Goal: Transaction & Acquisition: Purchase product/service

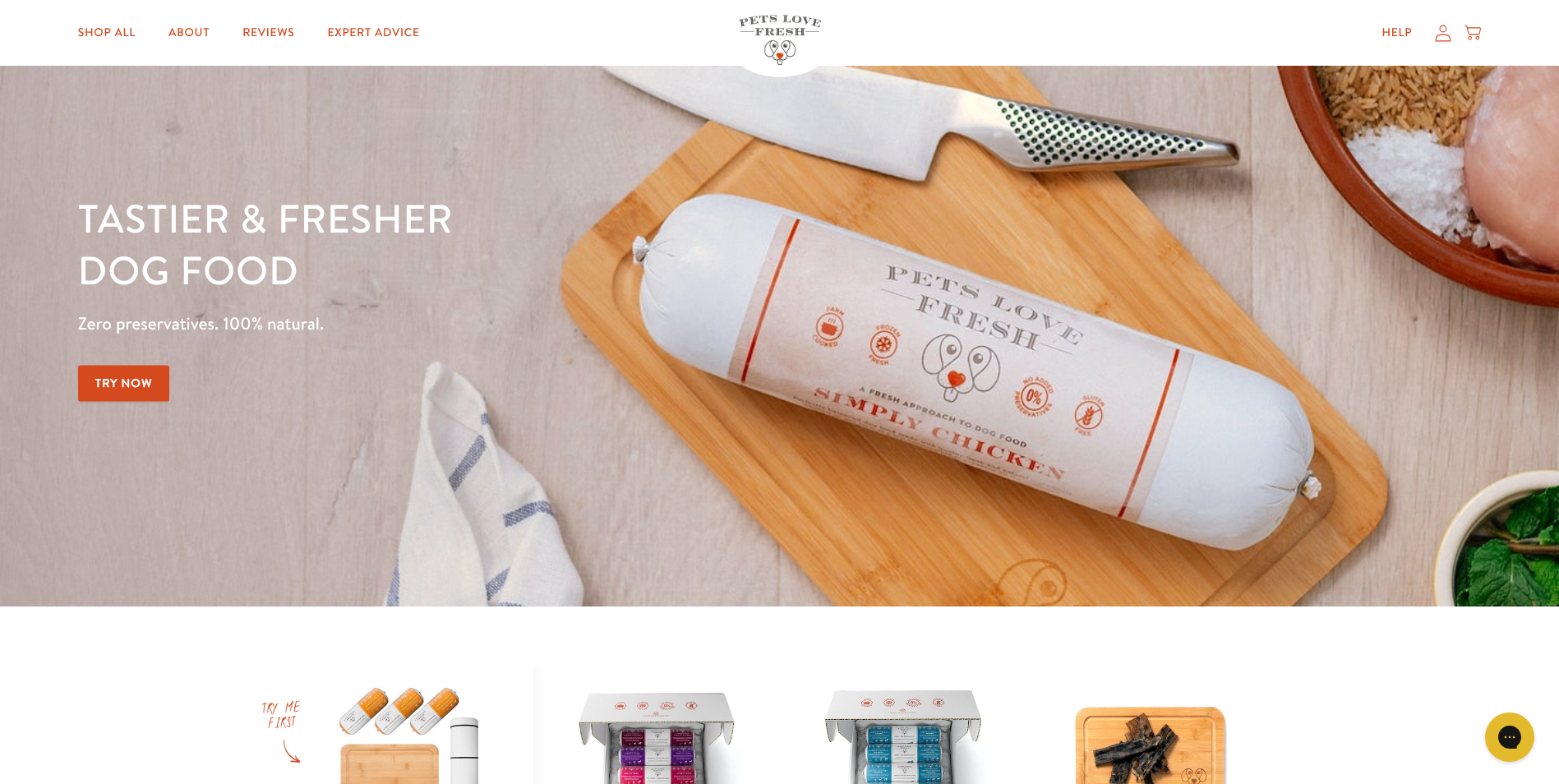
scroll to position [246, 0]
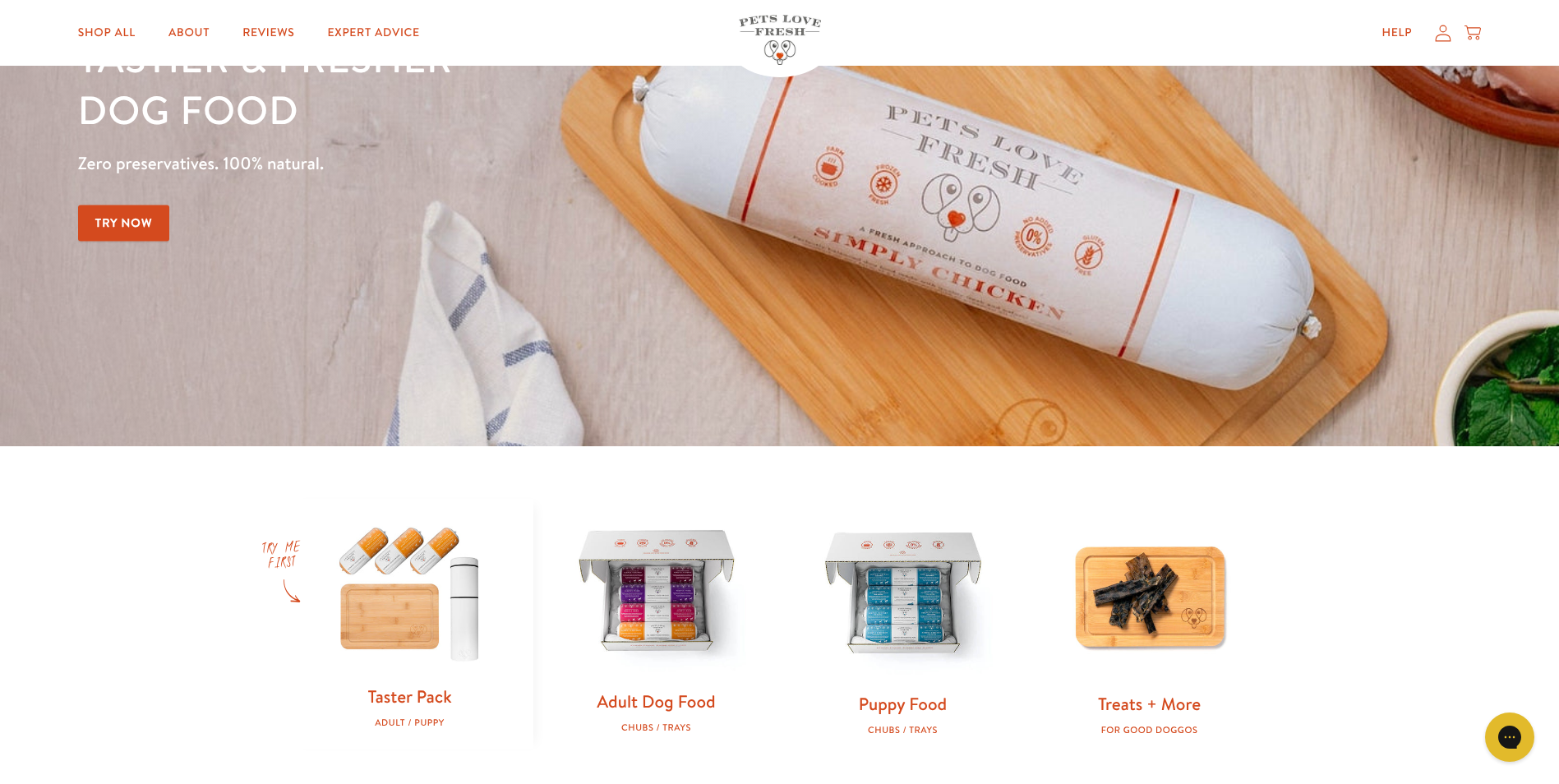
click at [648, 630] on img at bounding box center [656, 594] width 194 height 194
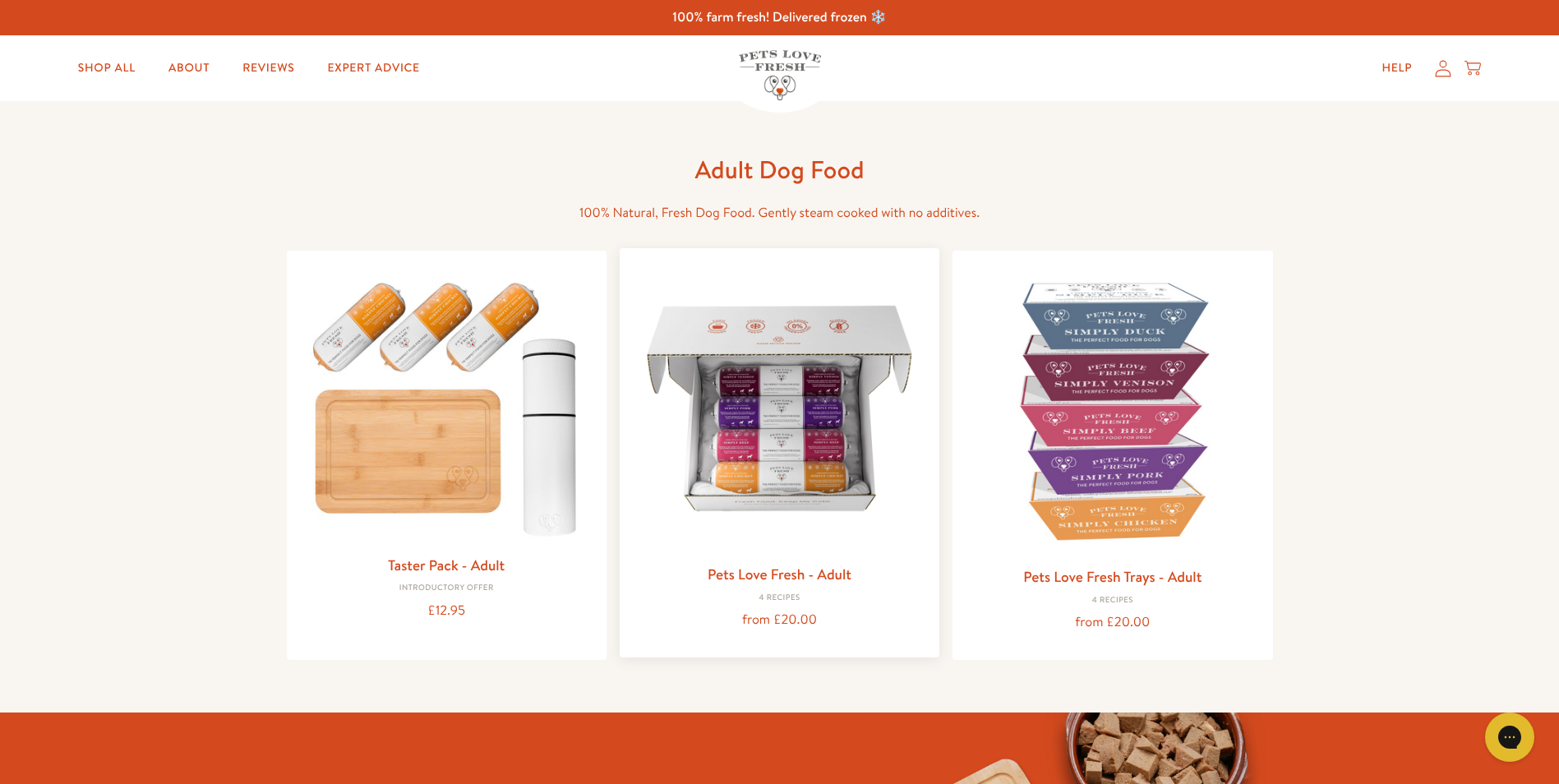
click at [810, 455] on img at bounding box center [779, 407] width 294 height 294
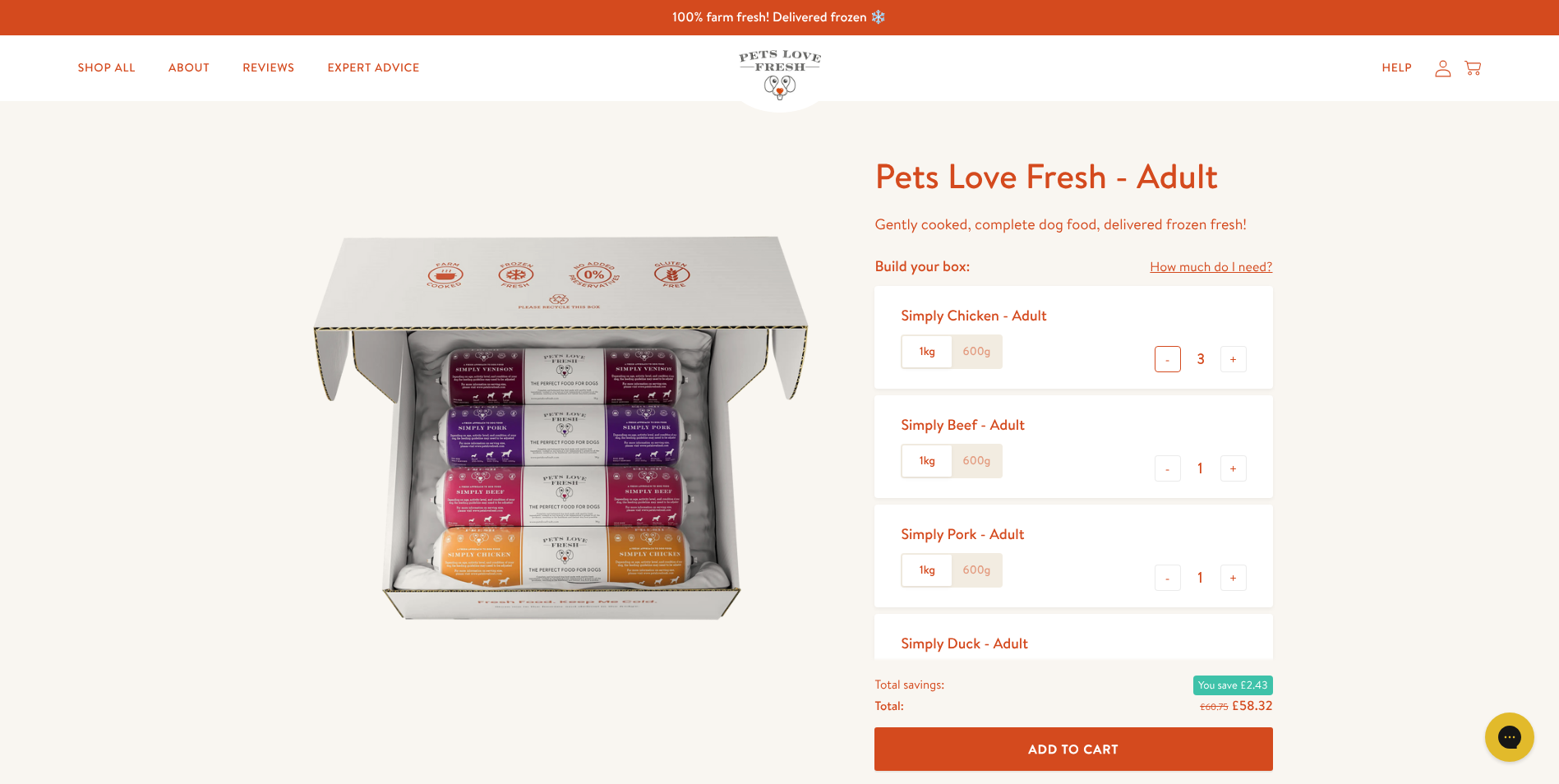
click at [1170, 363] on button "-" at bounding box center [1168, 359] width 26 height 26
click at [940, 351] on label "1kg" at bounding box center [927, 351] width 49 height 31
click at [0, 0] on input "1kg" at bounding box center [0, 0] width 0 height 0
click at [1163, 360] on button "-" at bounding box center [1168, 359] width 26 height 26
type input "1"
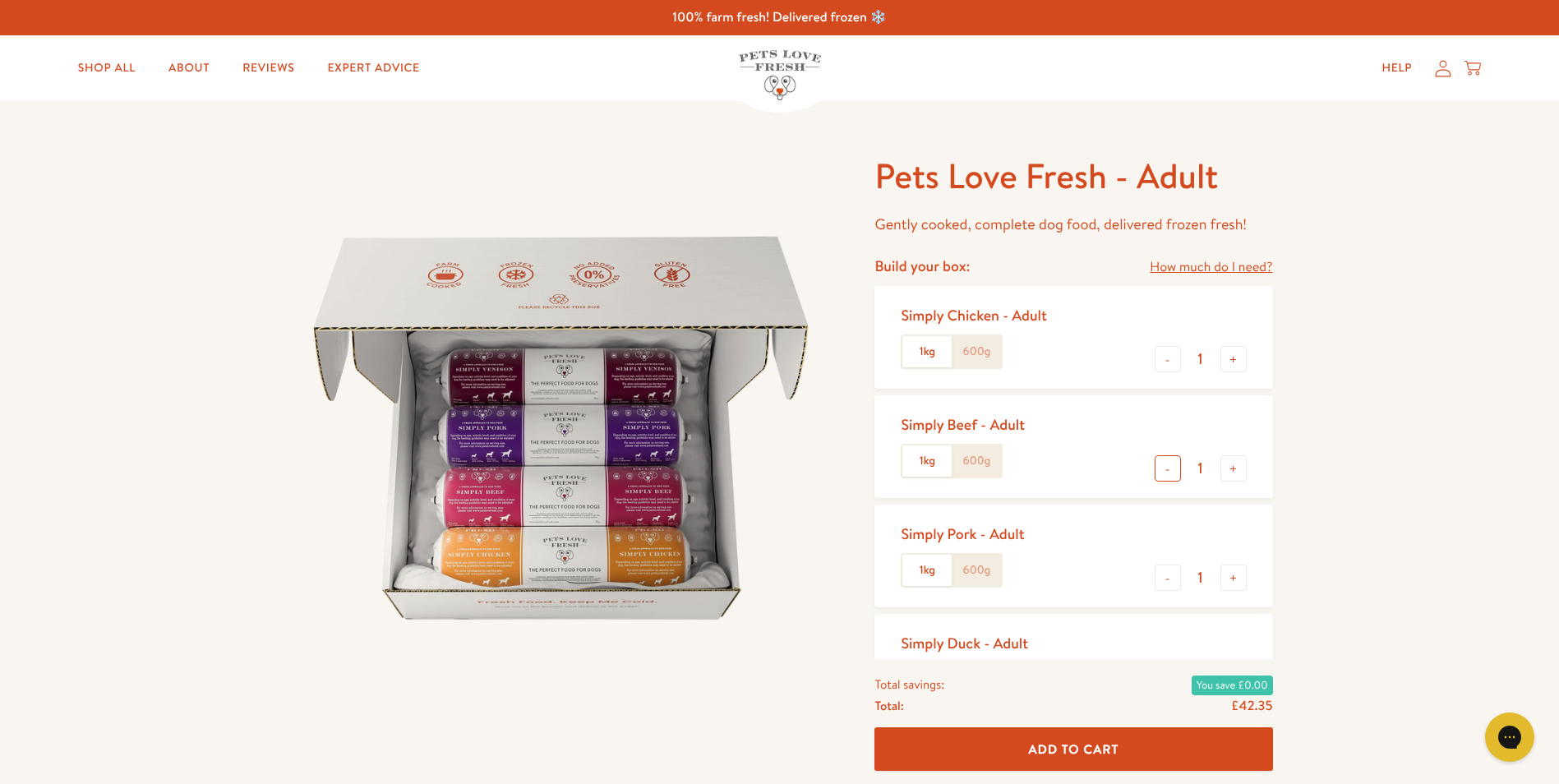
click at [1170, 469] on button "-" at bounding box center [1168, 468] width 26 height 26
type input "0"
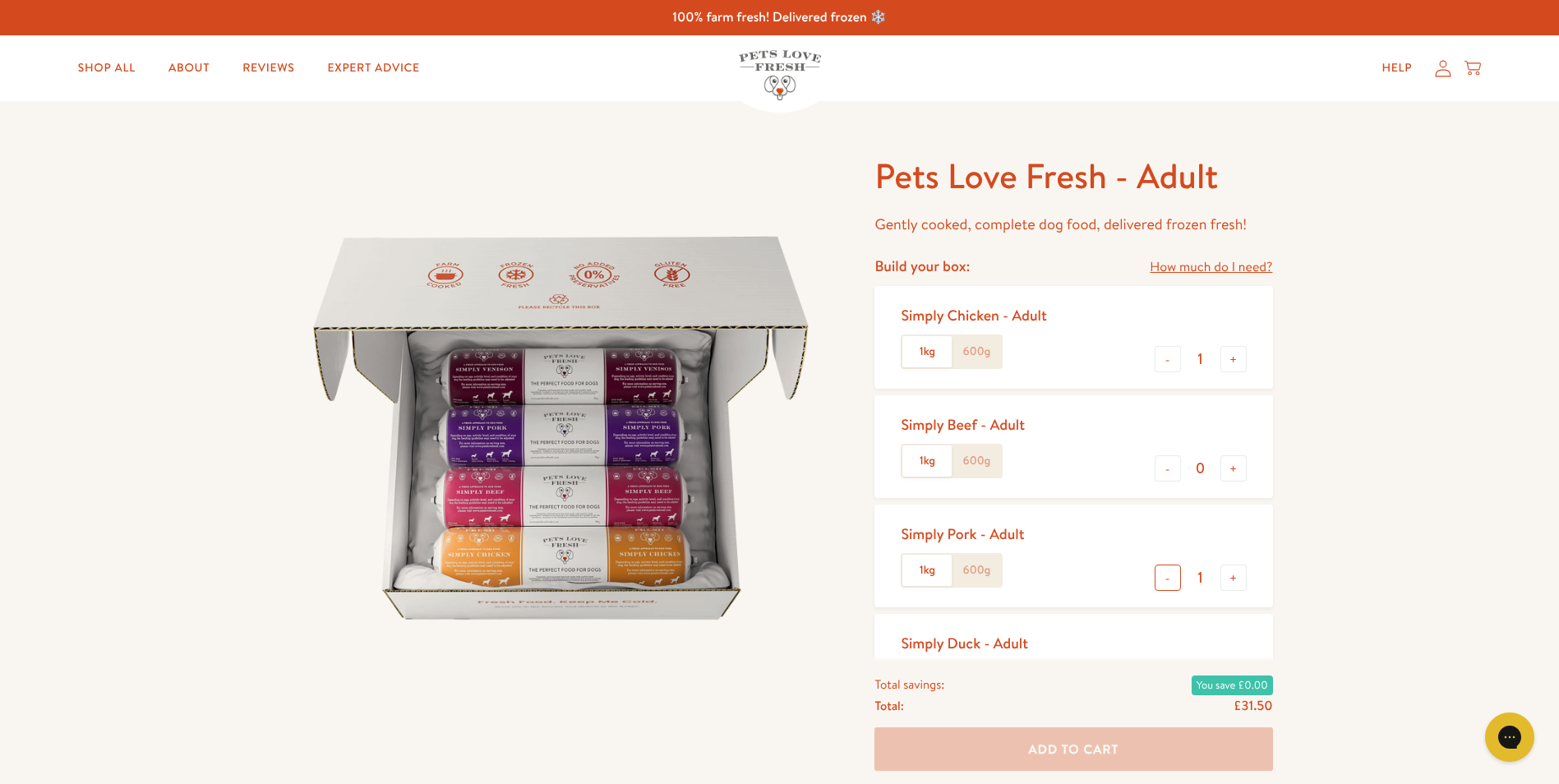
click at [1167, 576] on button "-" at bounding box center [1168, 578] width 26 height 26
type input "0"
click at [1236, 359] on button "+" at bounding box center [1233, 359] width 26 height 26
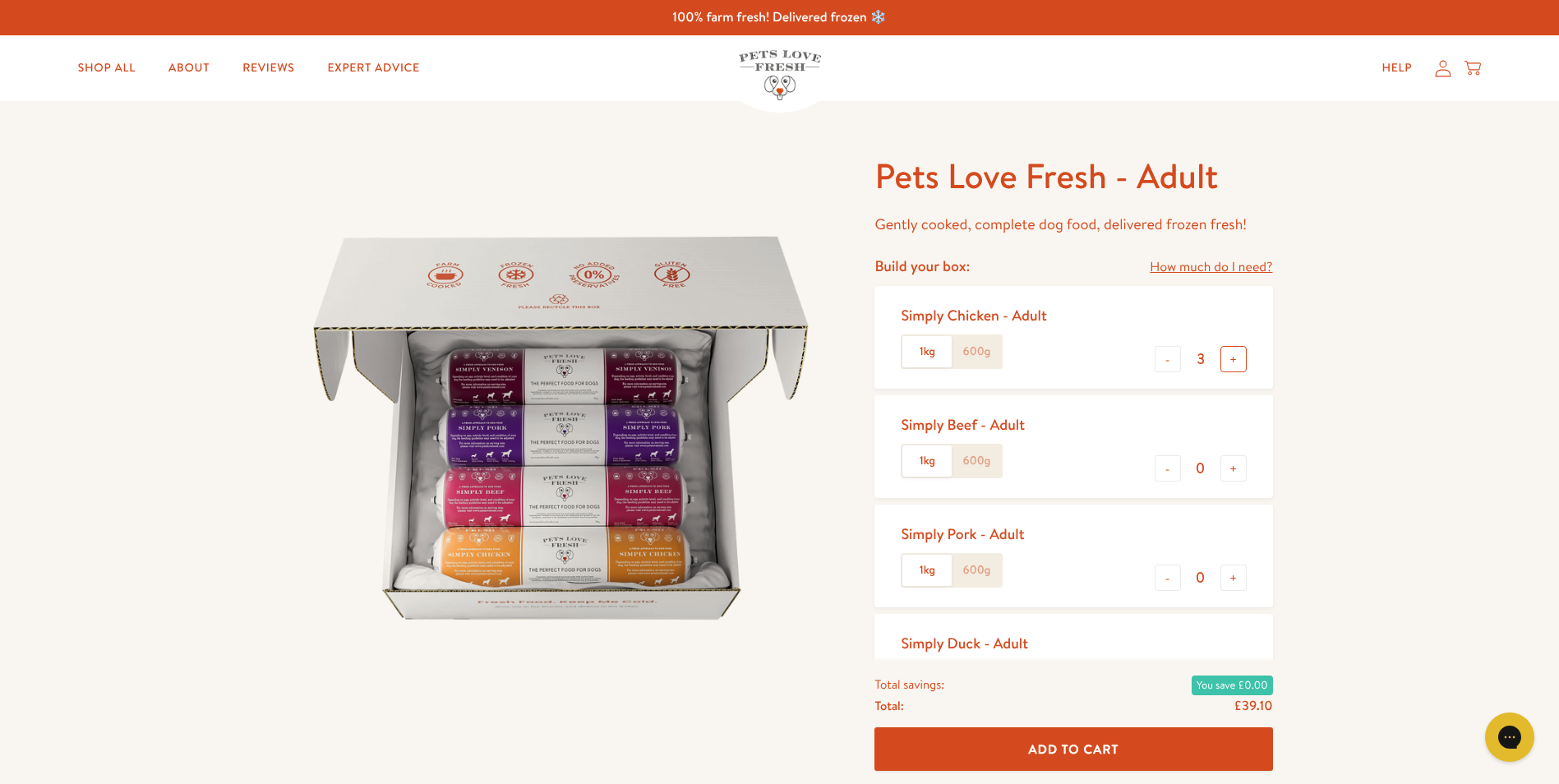
click at [1236, 359] on button "+" at bounding box center [1233, 359] width 26 height 26
type input "4"
click at [986, 354] on label "600g" at bounding box center [977, 351] width 49 height 31
click at [0, 0] on input "600g" at bounding box center [0, 0] width 0 height 0
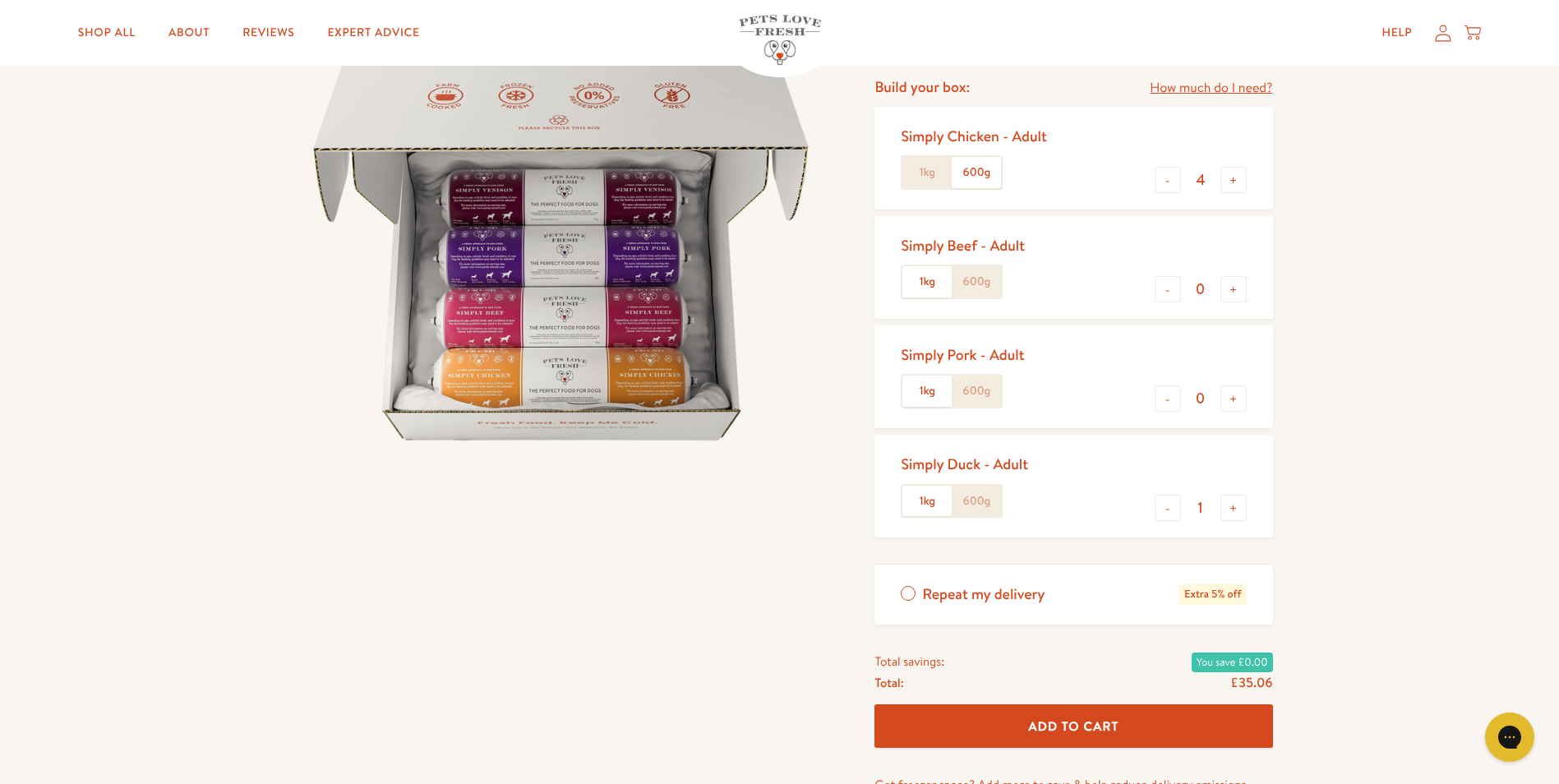
scroll to position [246, 0]
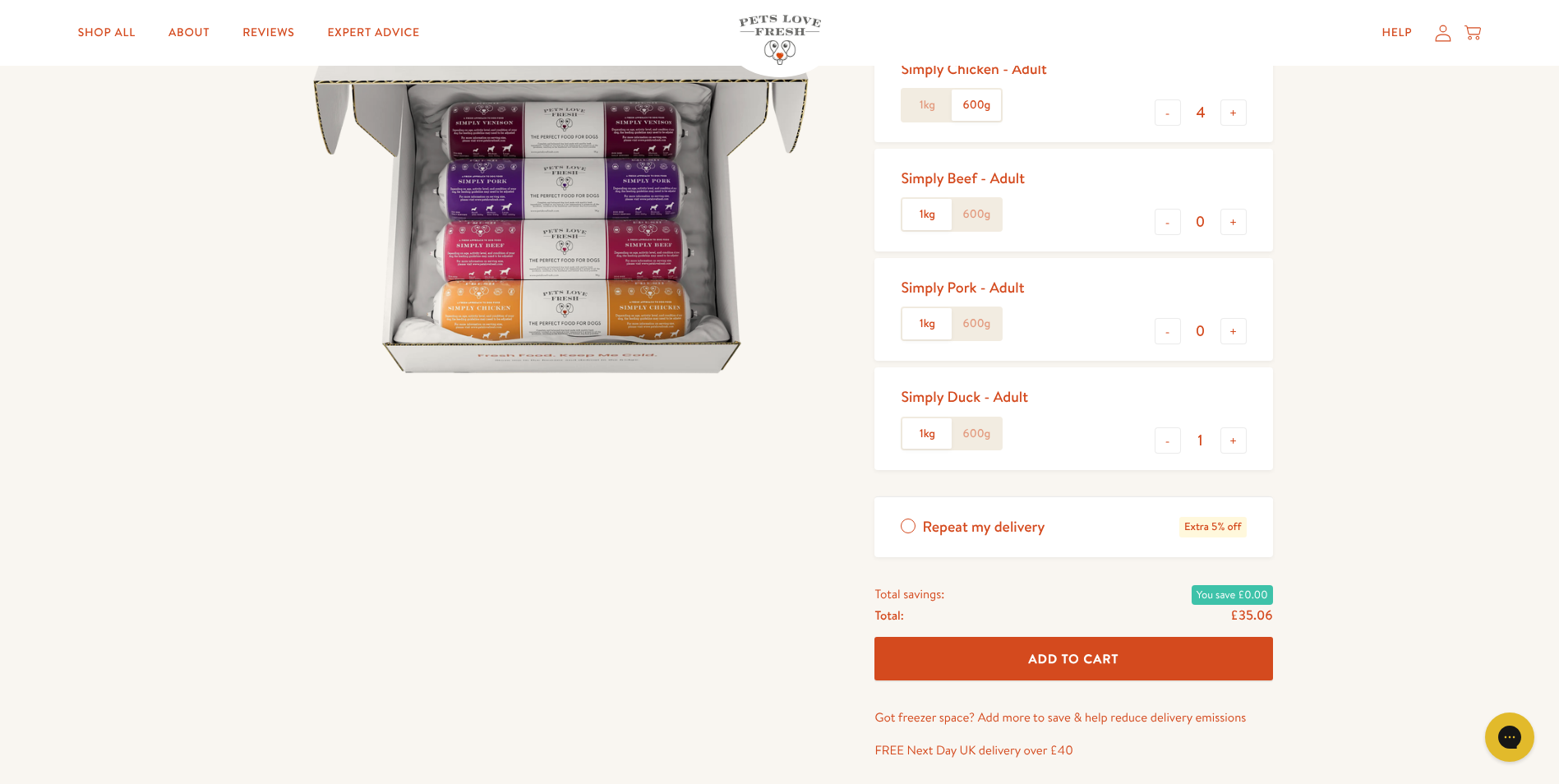
click at [1123, 655] on button "Add To Cart" at bounding box center [1073, 658] width 398 height 43
click at [1165, 444] on button "-" at bounding box center [1168, 440] width 26 height 26
type input "0"
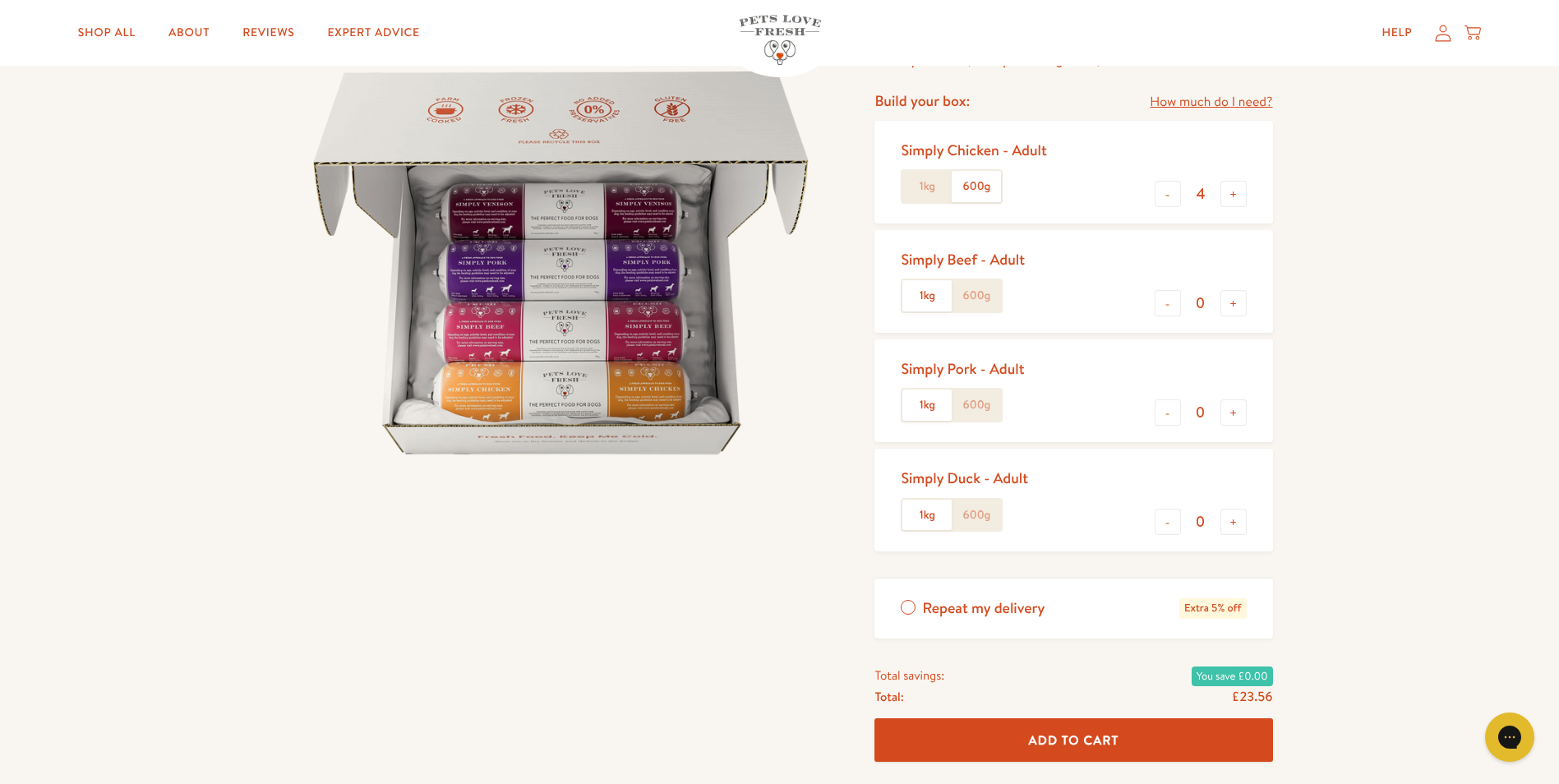
scroll to position [164, 0]
click at [1092, 739] on span "Add To Cart" at bounding box center [1074, 741] width 90 height 18
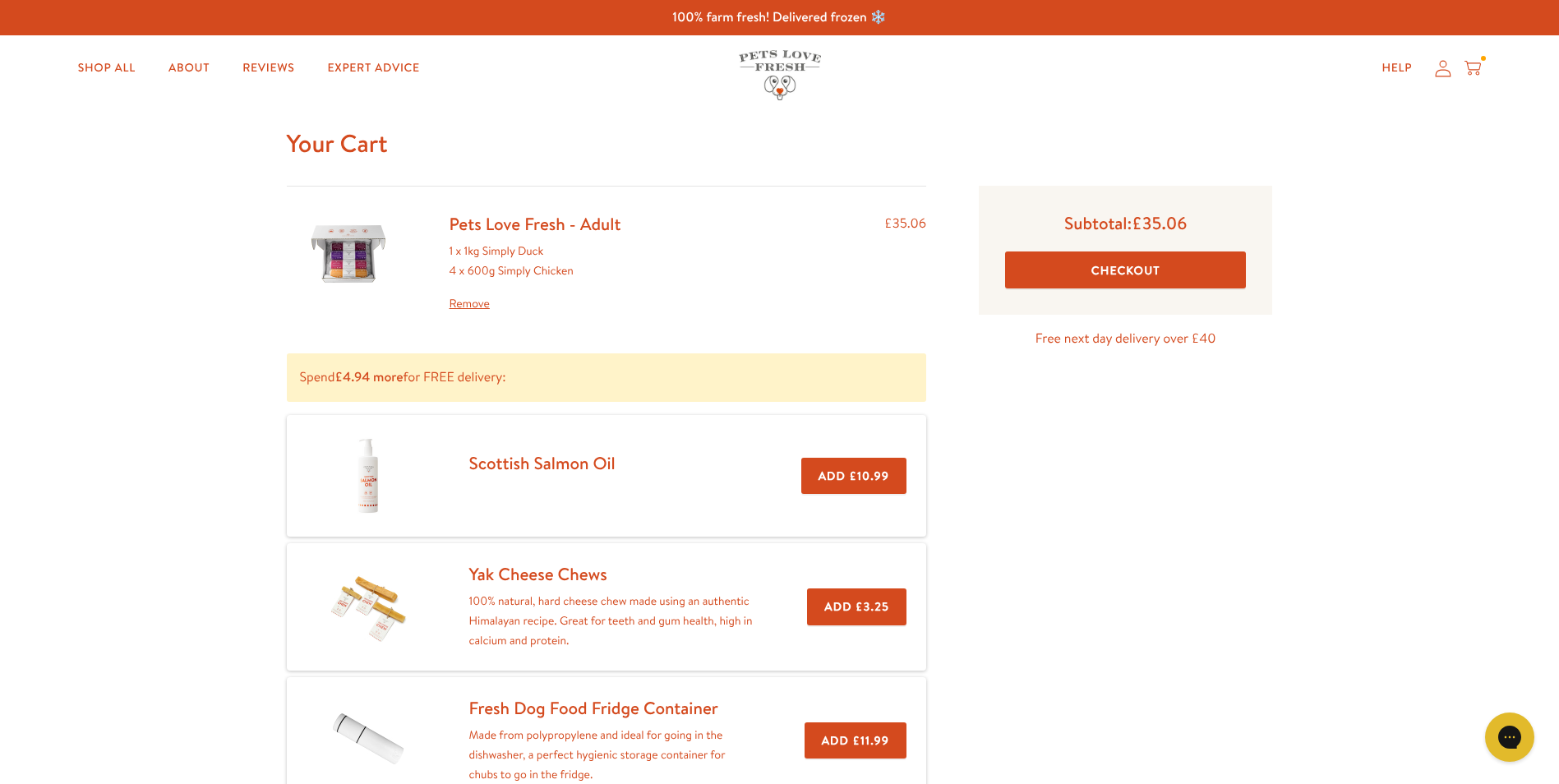
click at [1114, 265] on button "Checkout" at bounding box center [1125, 270] width 241 height 37
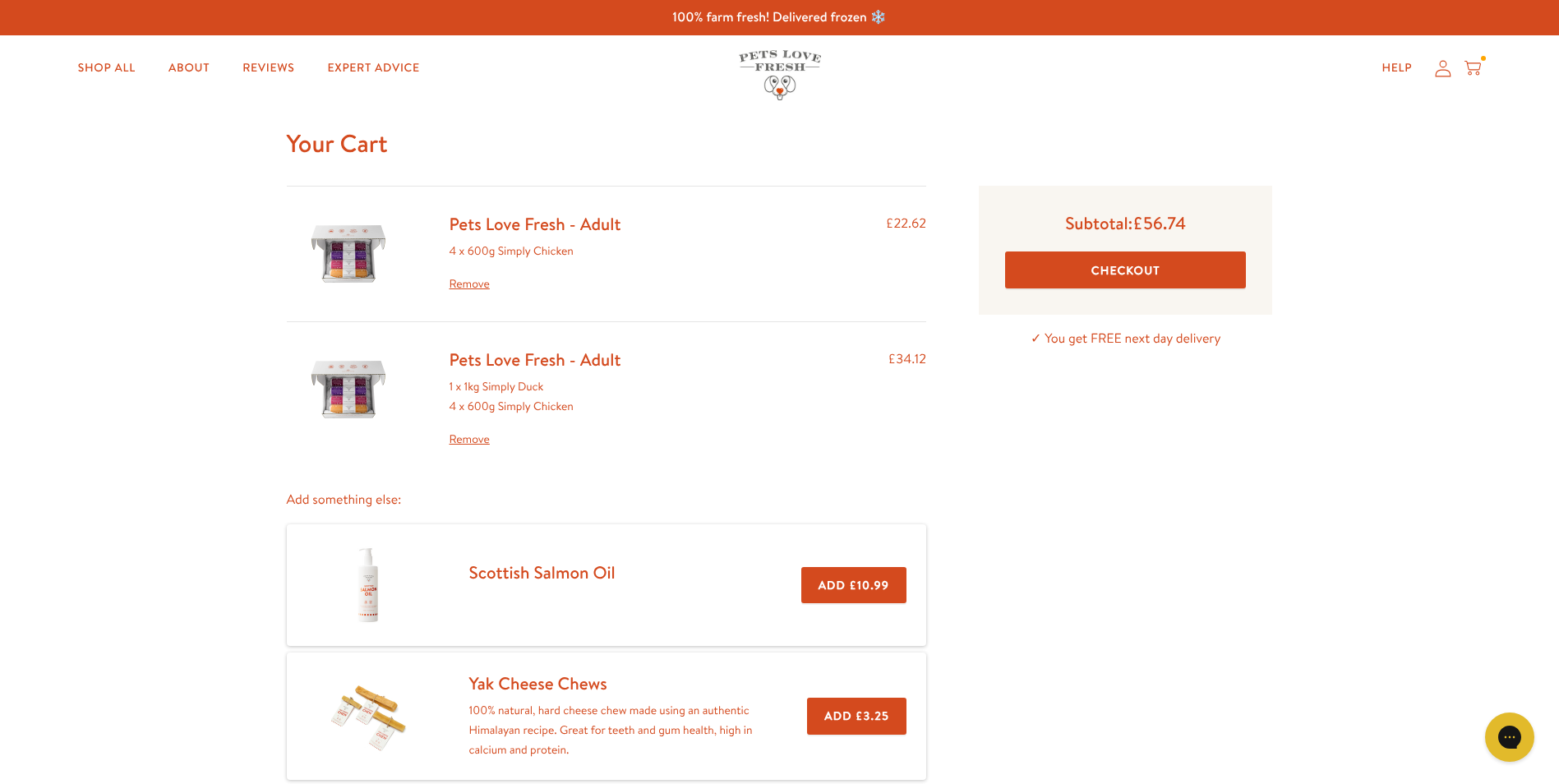
click at [463, 444] on link "Remove" at bounding box center [536, 439] width 172 height 19
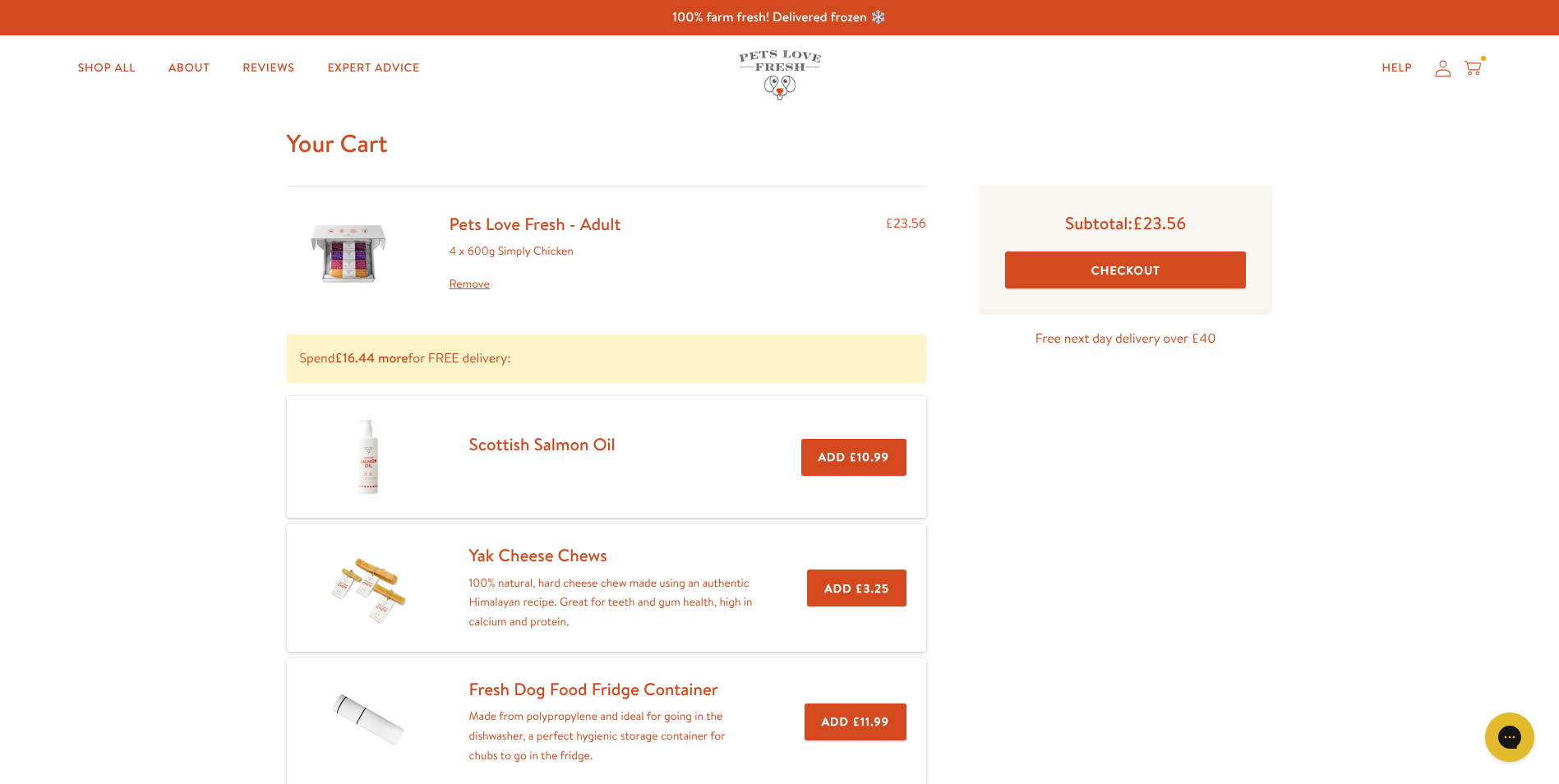
click at [1159, 272] on button "Checkout" at bounding box center [1125, 270] width 241 height 37
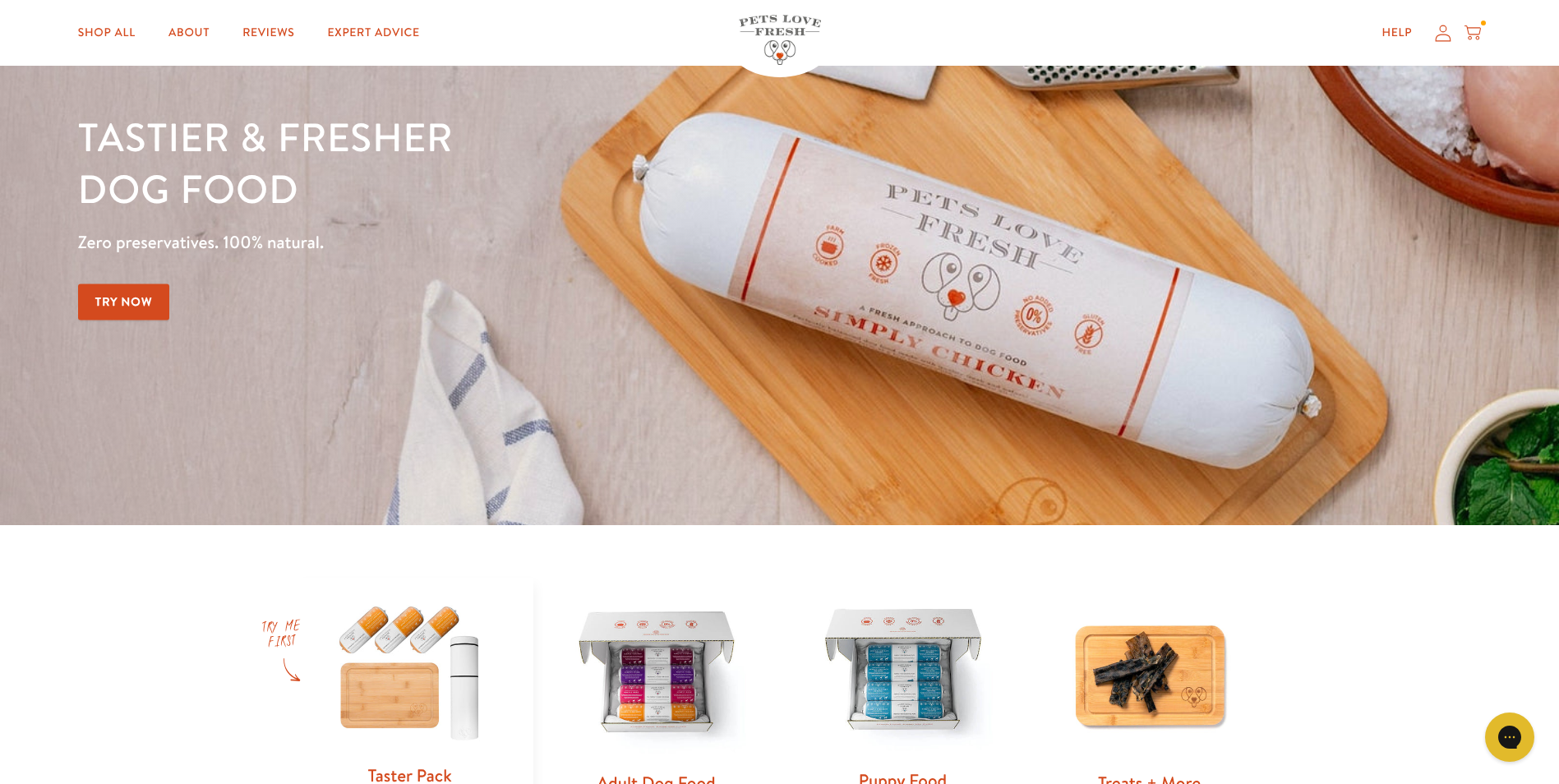
scroll to position [411, 0]
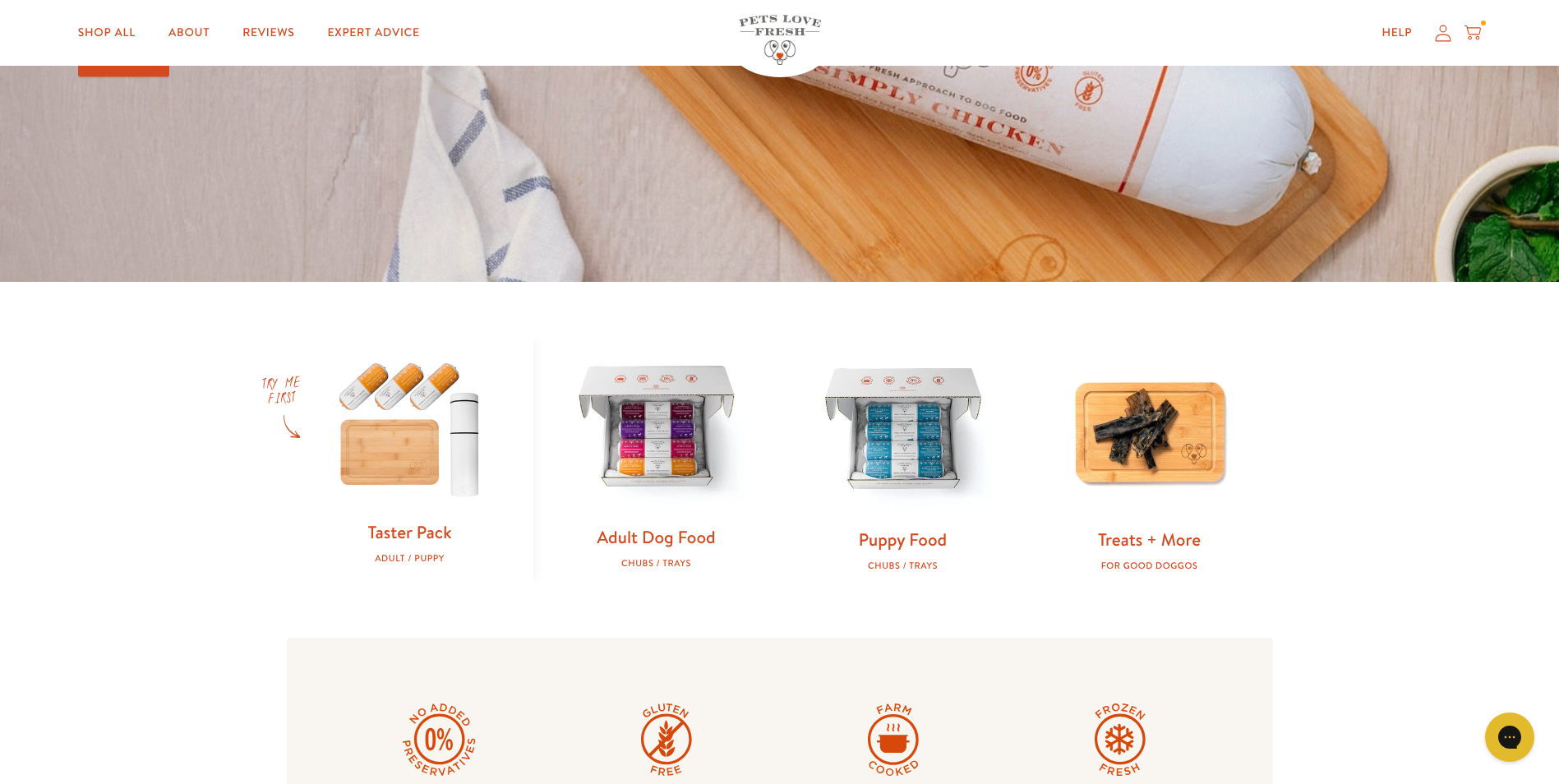
click at [663, 449] on img at bounding box center [656, 429] width 194 height 194
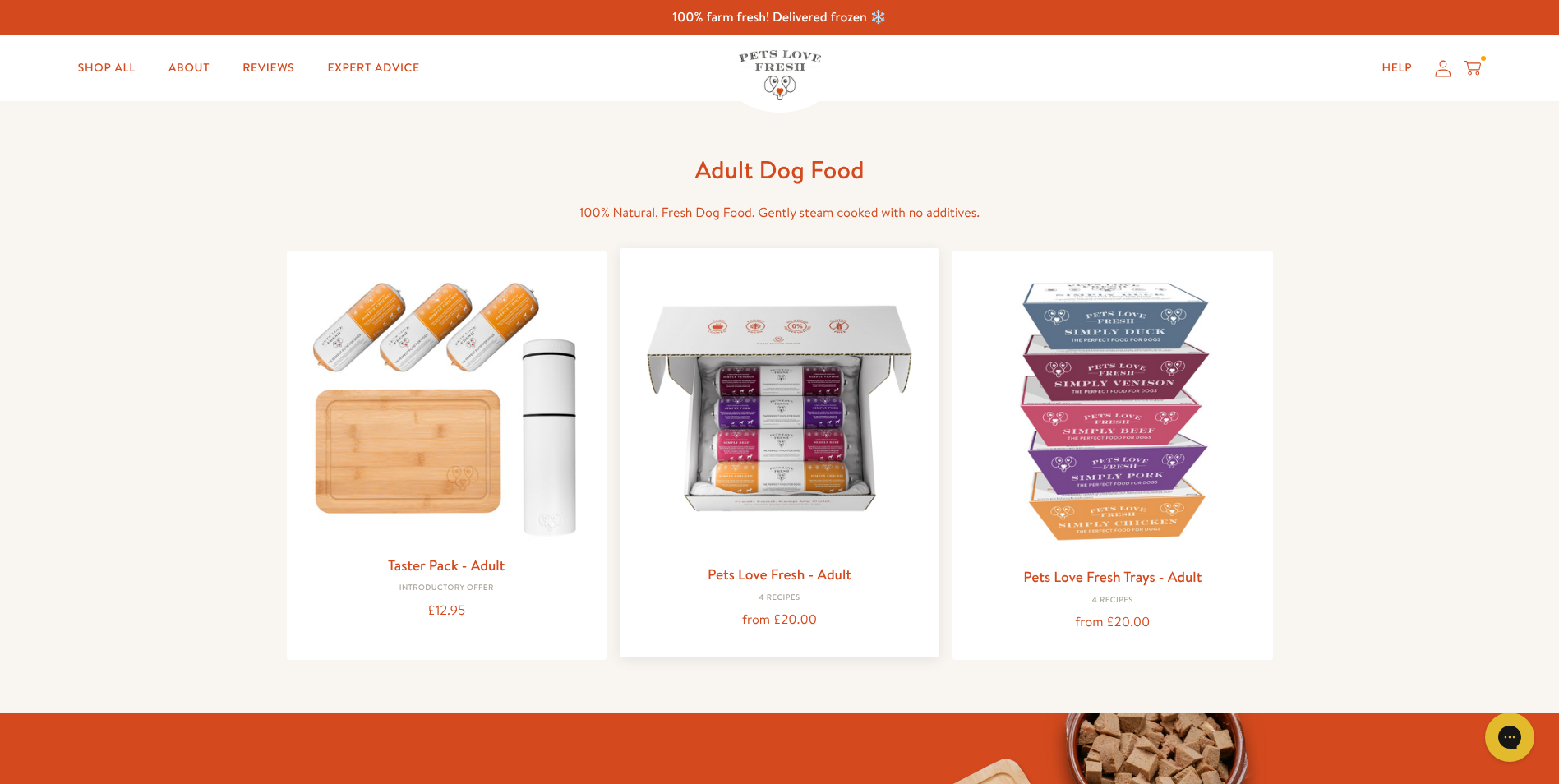
click at [781, 568] on link "Pets Love Fresh - Adult" at bounding box center [779, 573] width 144 height 20
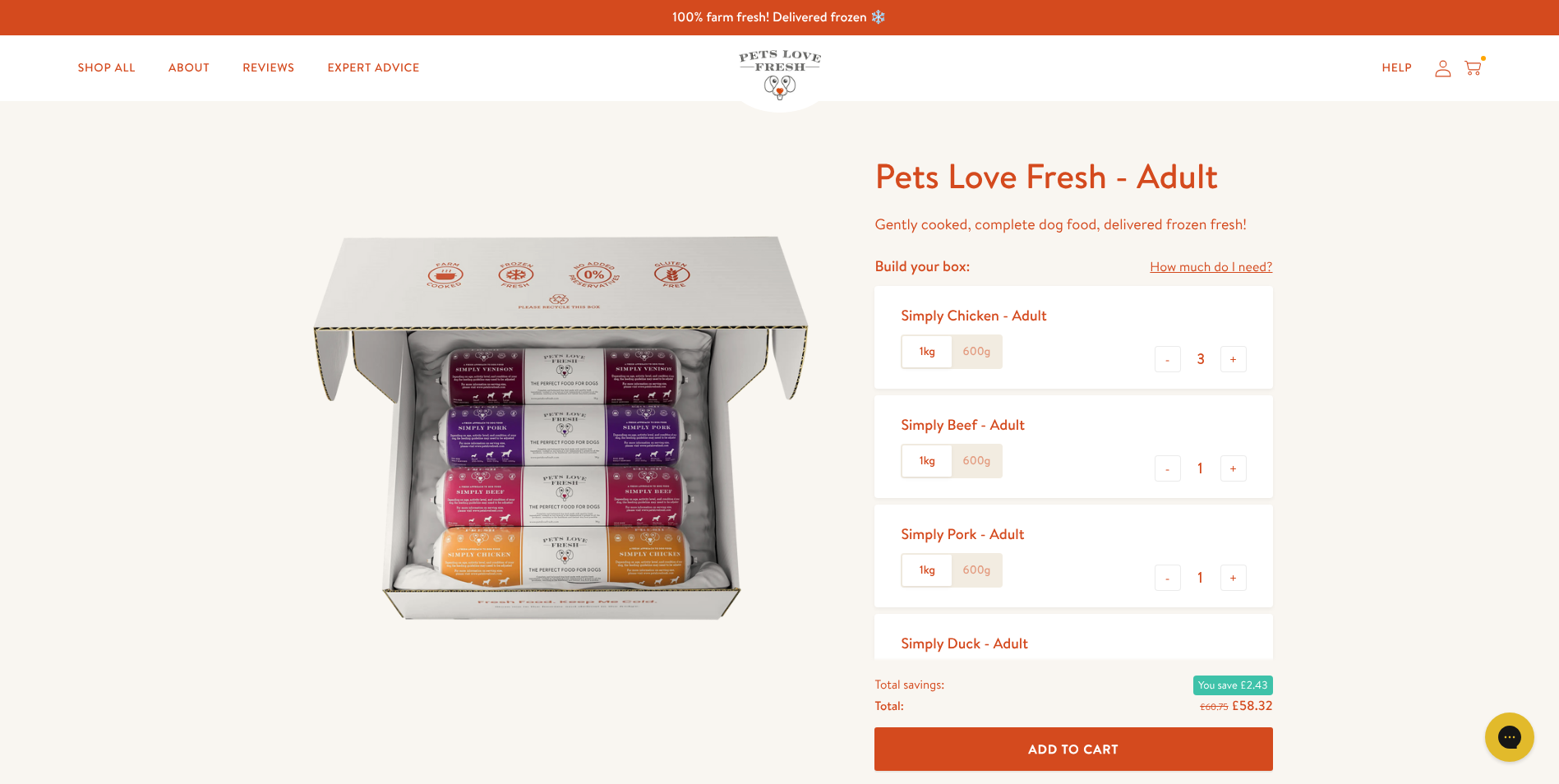
click at [974, 354] on label "600g" at bounding box center [977, 351] width 49 height 31
click at [0, 0] on input "600g" at bounding box center [0, 0] width 0 height 0
click at [1167, 475] on button "-" at bounding box center [1168, 468] width 26 height 26
type input "0"
click at [1234, 361] on button "+" at bounding box center [1233, 359] width 26 height 26
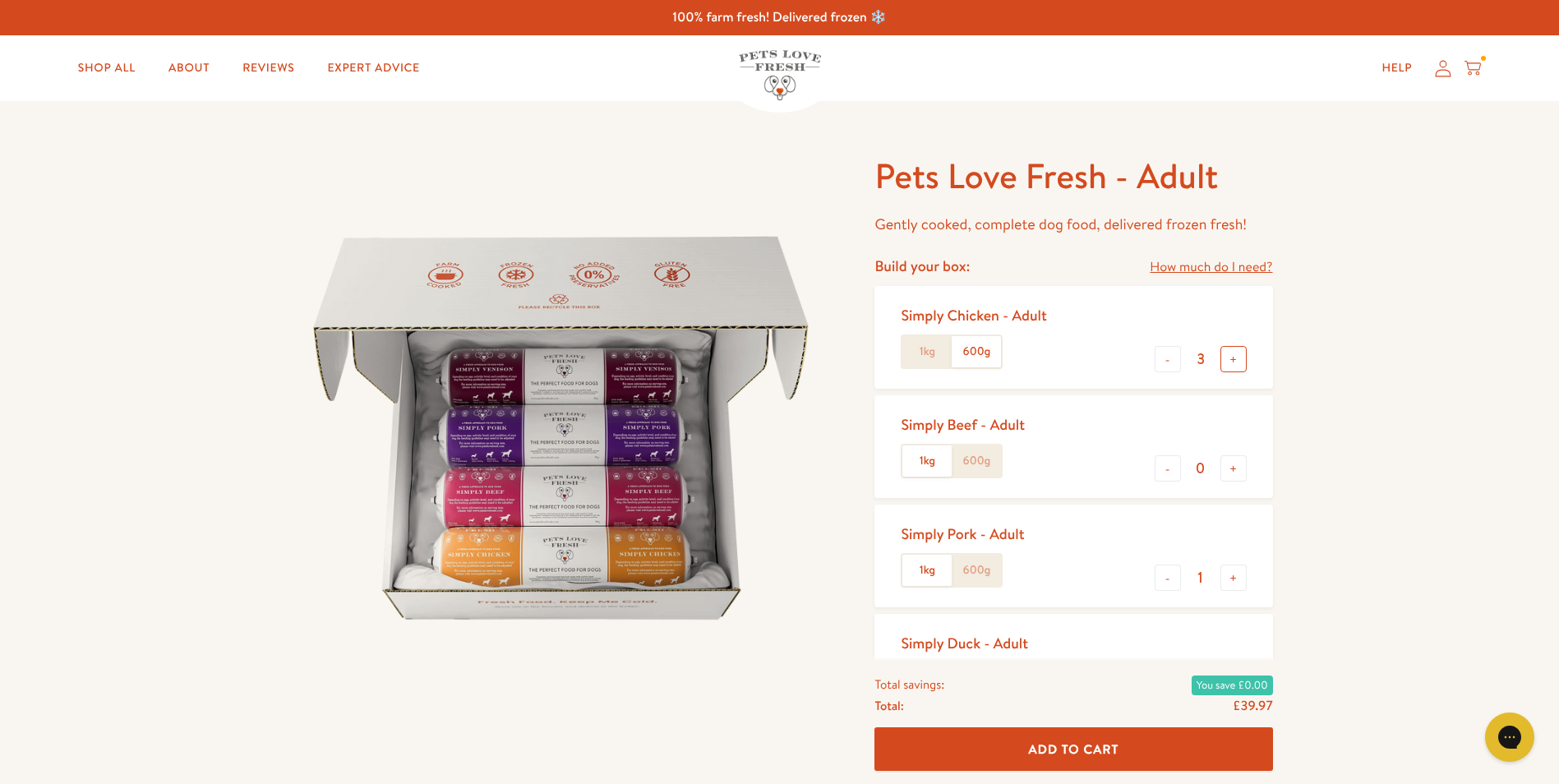
type input "4"
click at [1165, 581] on button "-" at bounding box center [1168, 578] width 26 height 26
type input "0"
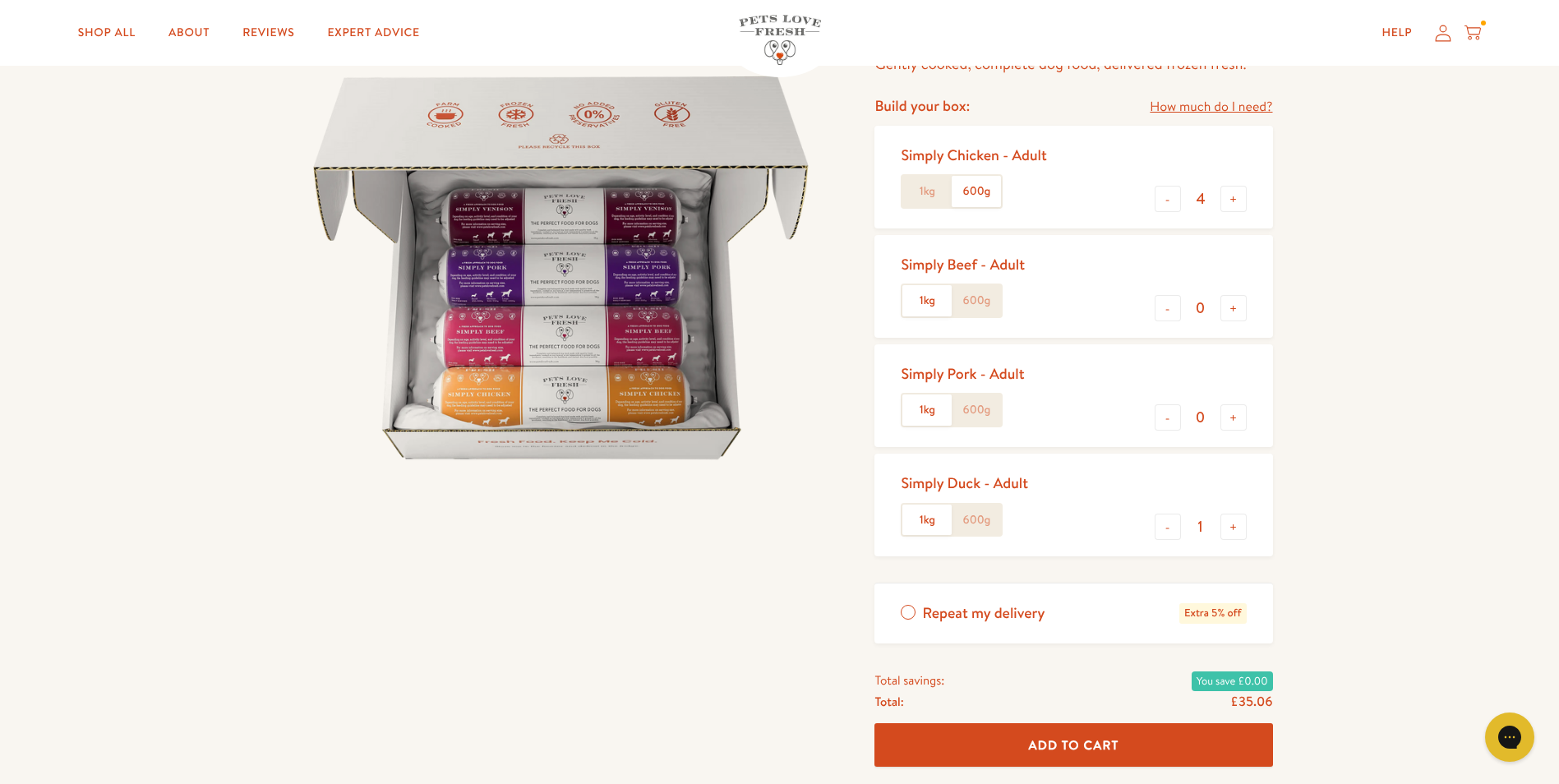
scroll to position [164, 0]
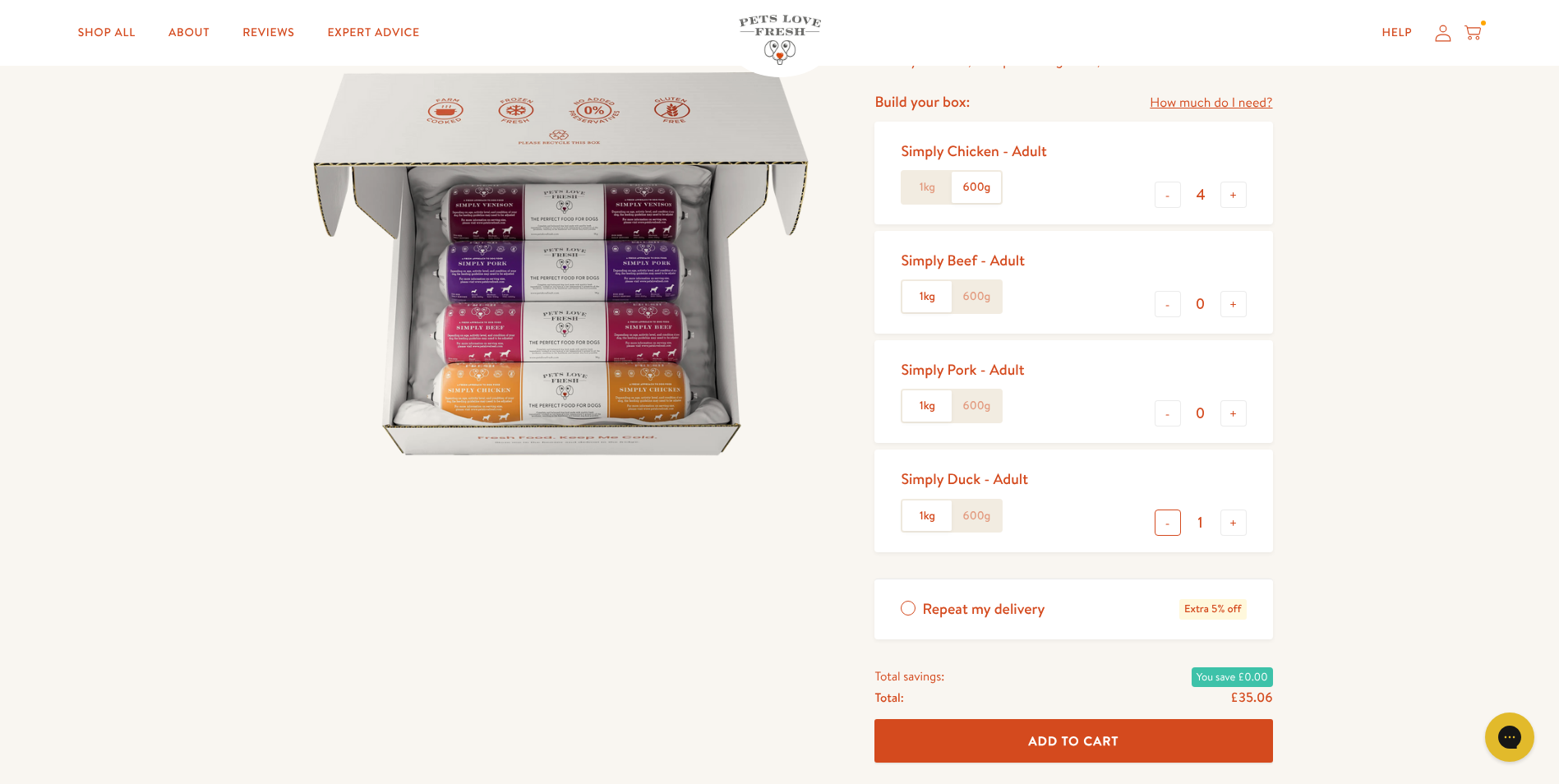
click at [1173, 526] on button "-" at bounding box center [1168, 523] width 26 height 26
type input "0"
click at [1106, 732] on span "Add To Cart" at bounding box center [1074, 741] width 90 height 18
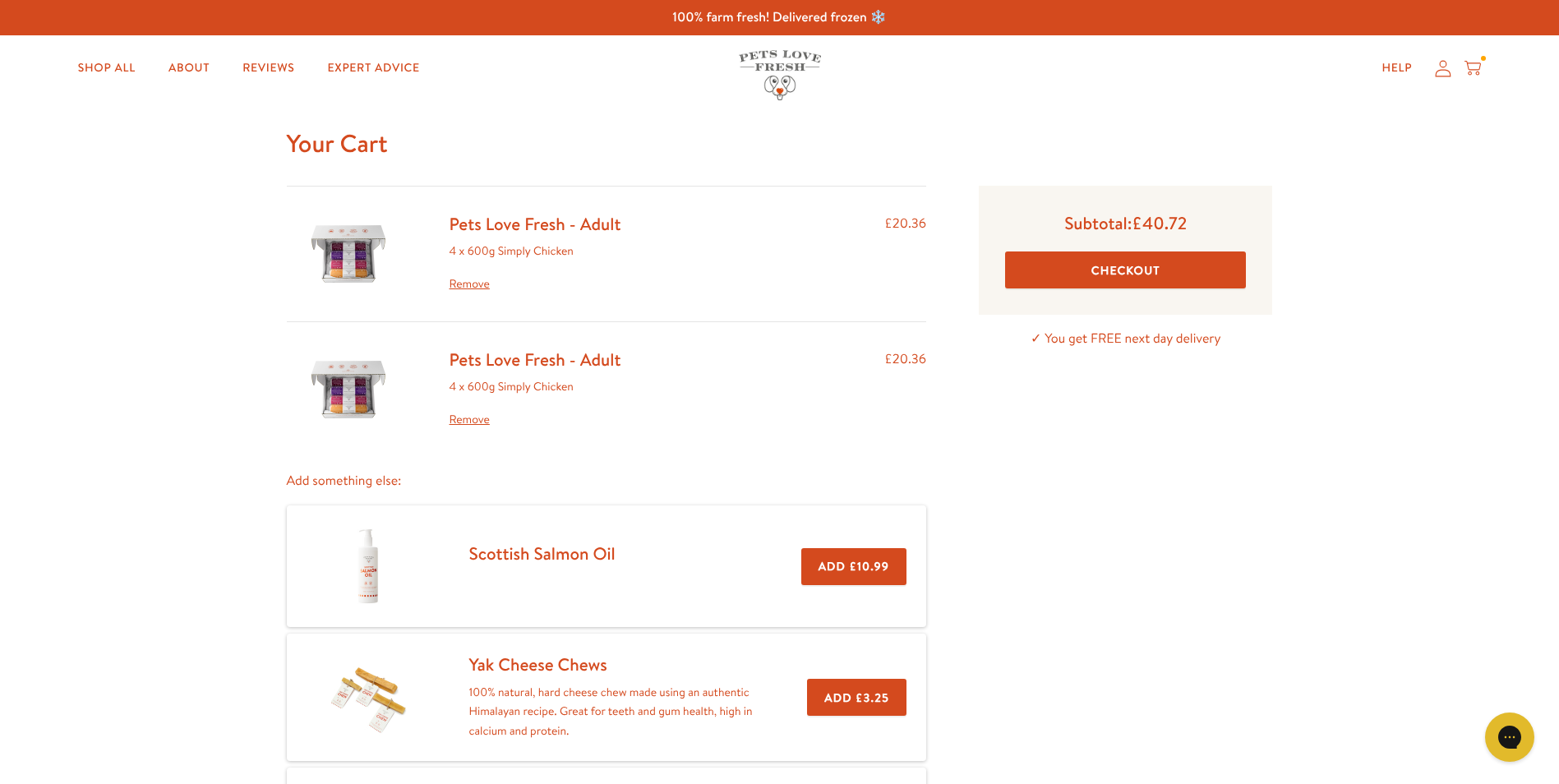
click at [462, 422] on link "Remove" at bounding box center [536, 420] width 172 height 19
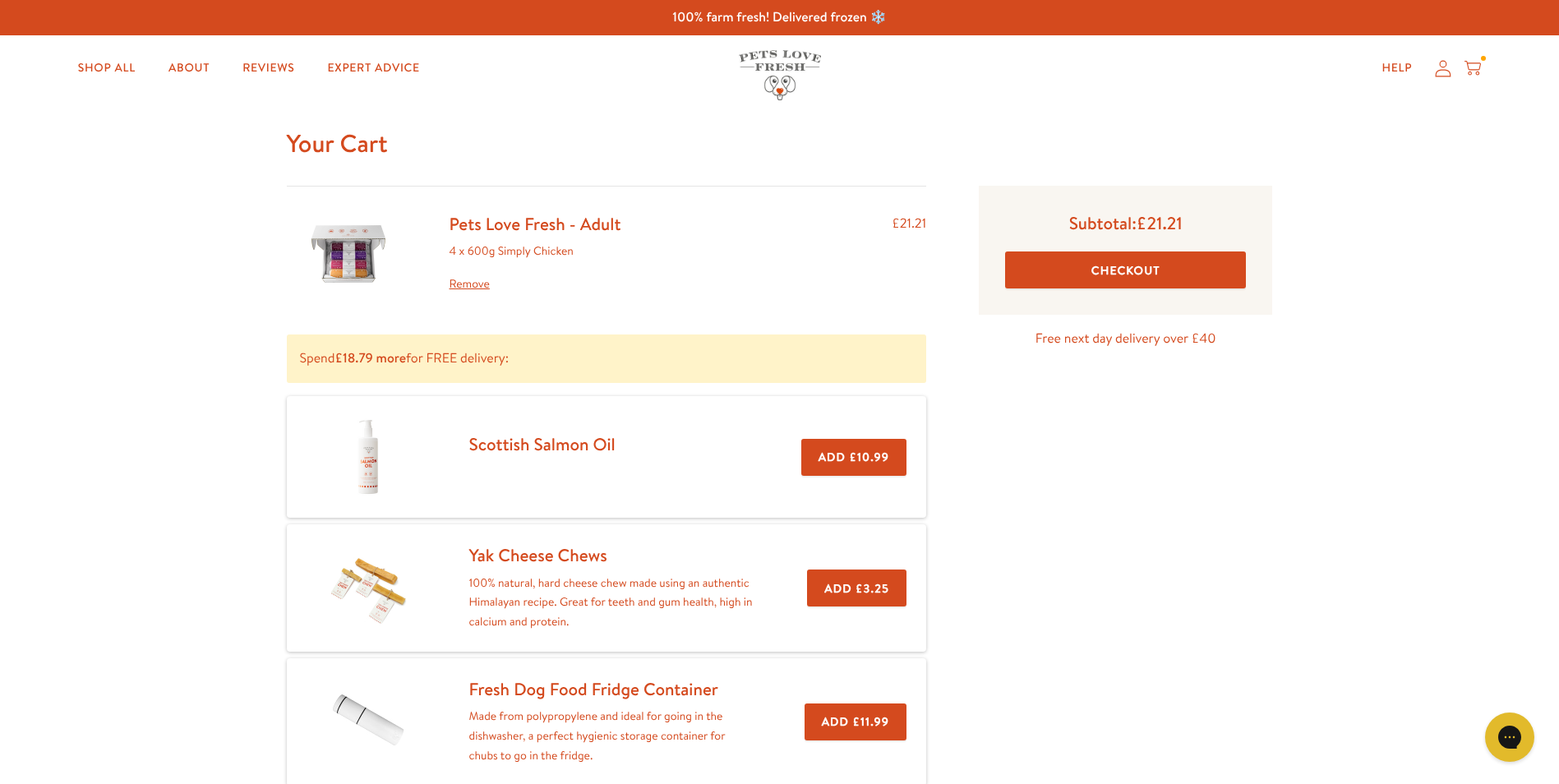
click at [1101, 268] on button "Checkout" at bounding box center [1125, 270] width 241 height 37
